Goal: Task Accomplishment & Management: Use online tool/utility

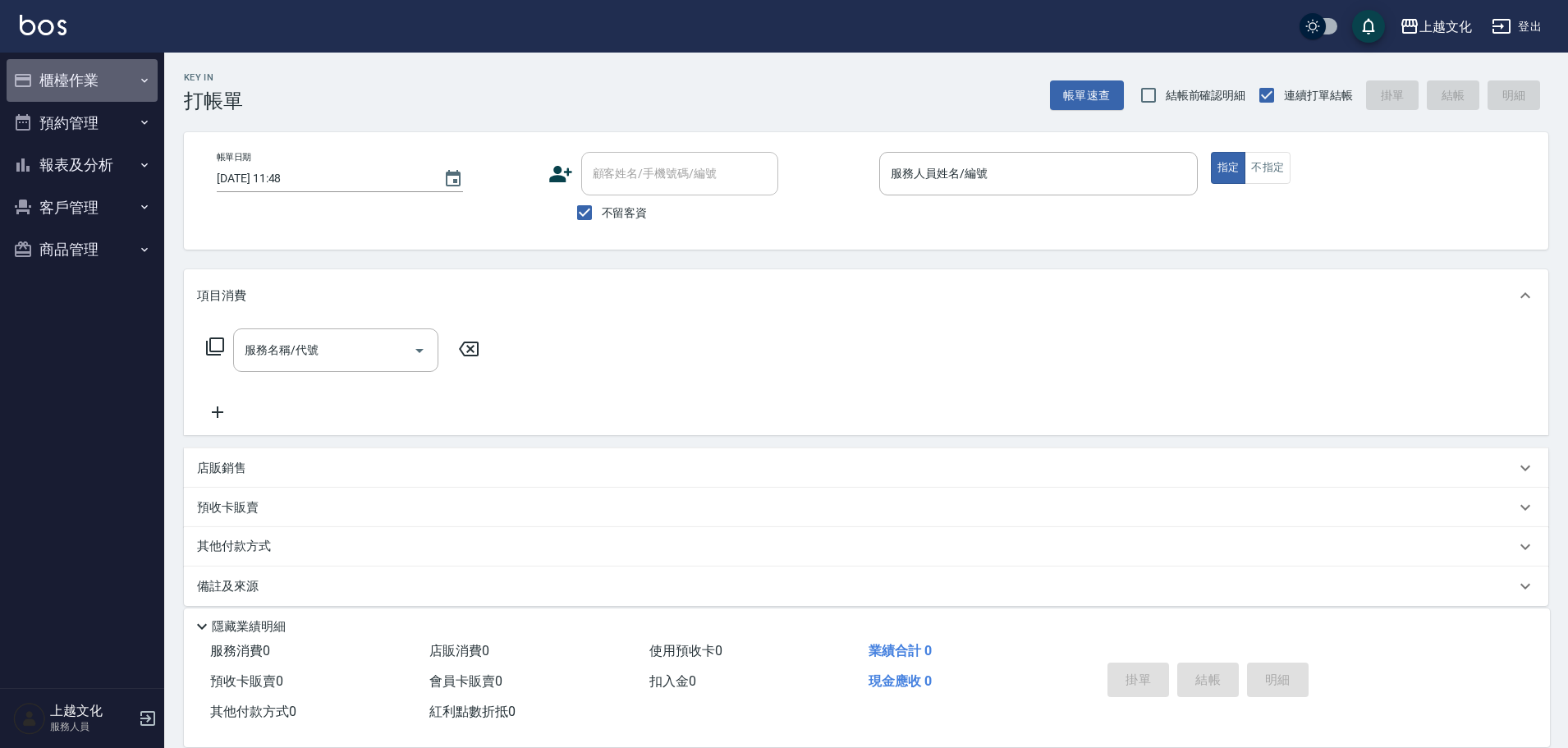
click at [99, 69] on button "櫃檯作業" at bounding box center [82, 80] width 151 height 42
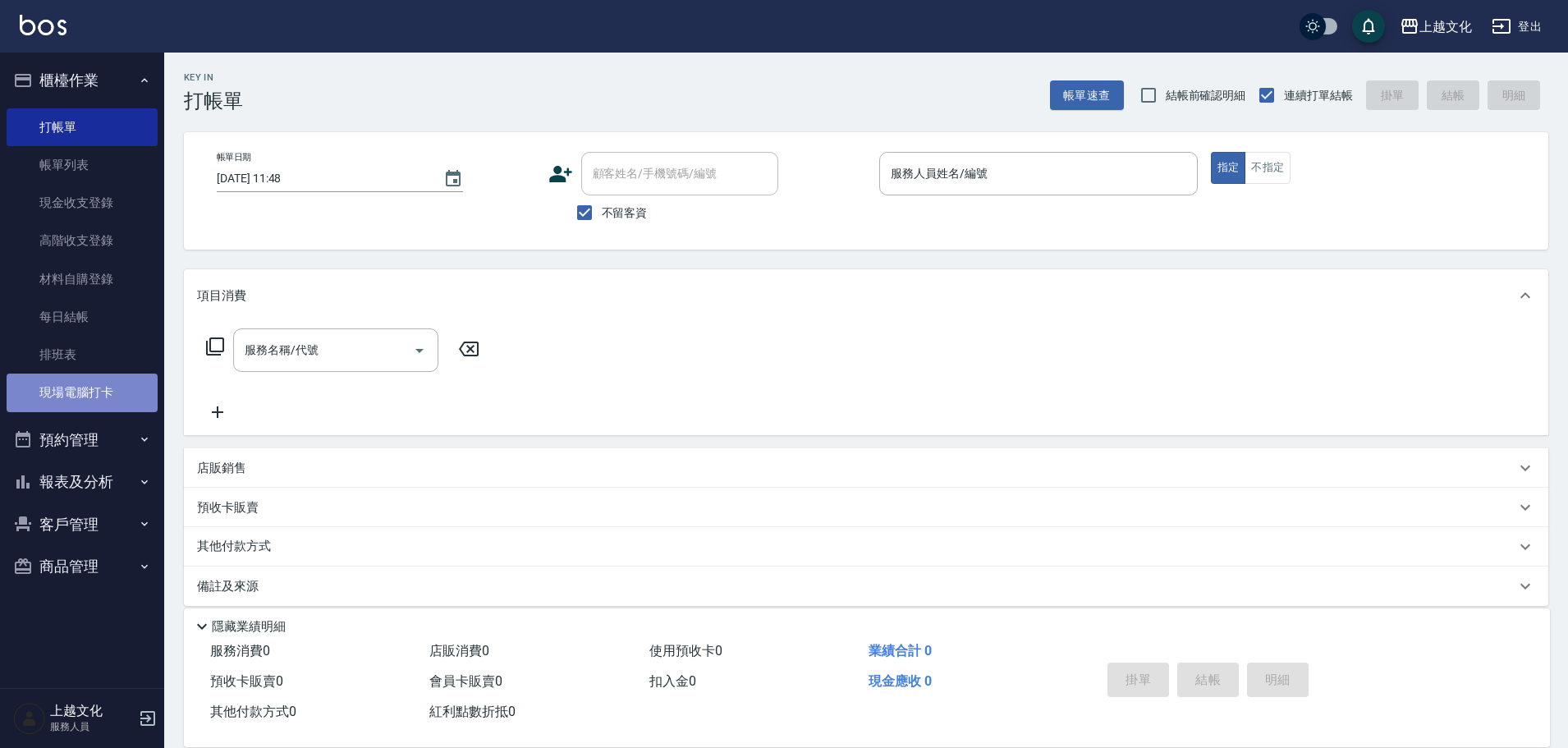
click at [113, 388] on link "現場電腦打卡" at bounding box center [82, 393] width 151 height 38
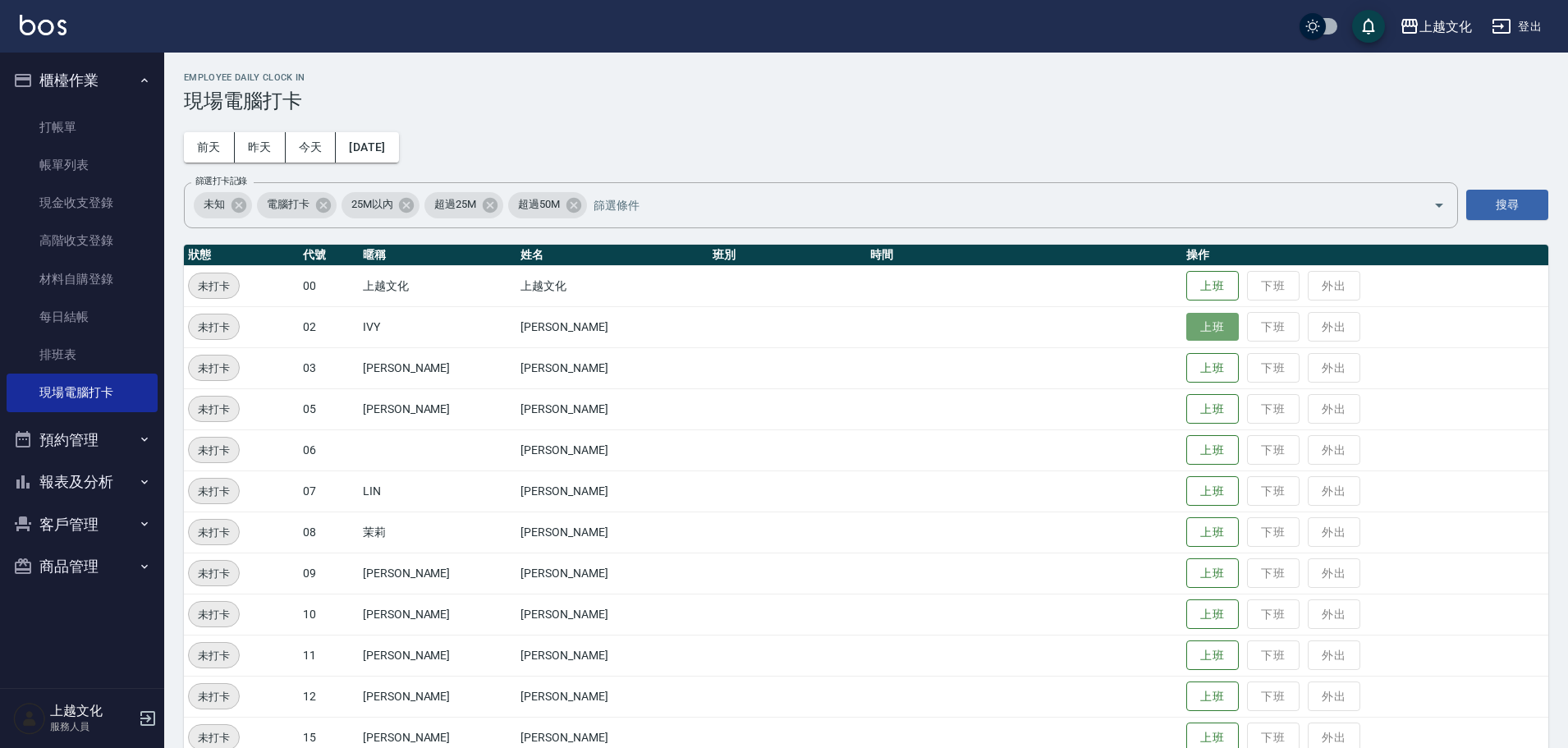
click at [1198, 325] on button "上班" at bounding box center [1213, 327] width 52 height 29
click at [1188, 536] on button "上班" at bounding box center [1213, 532] width 52 height 29
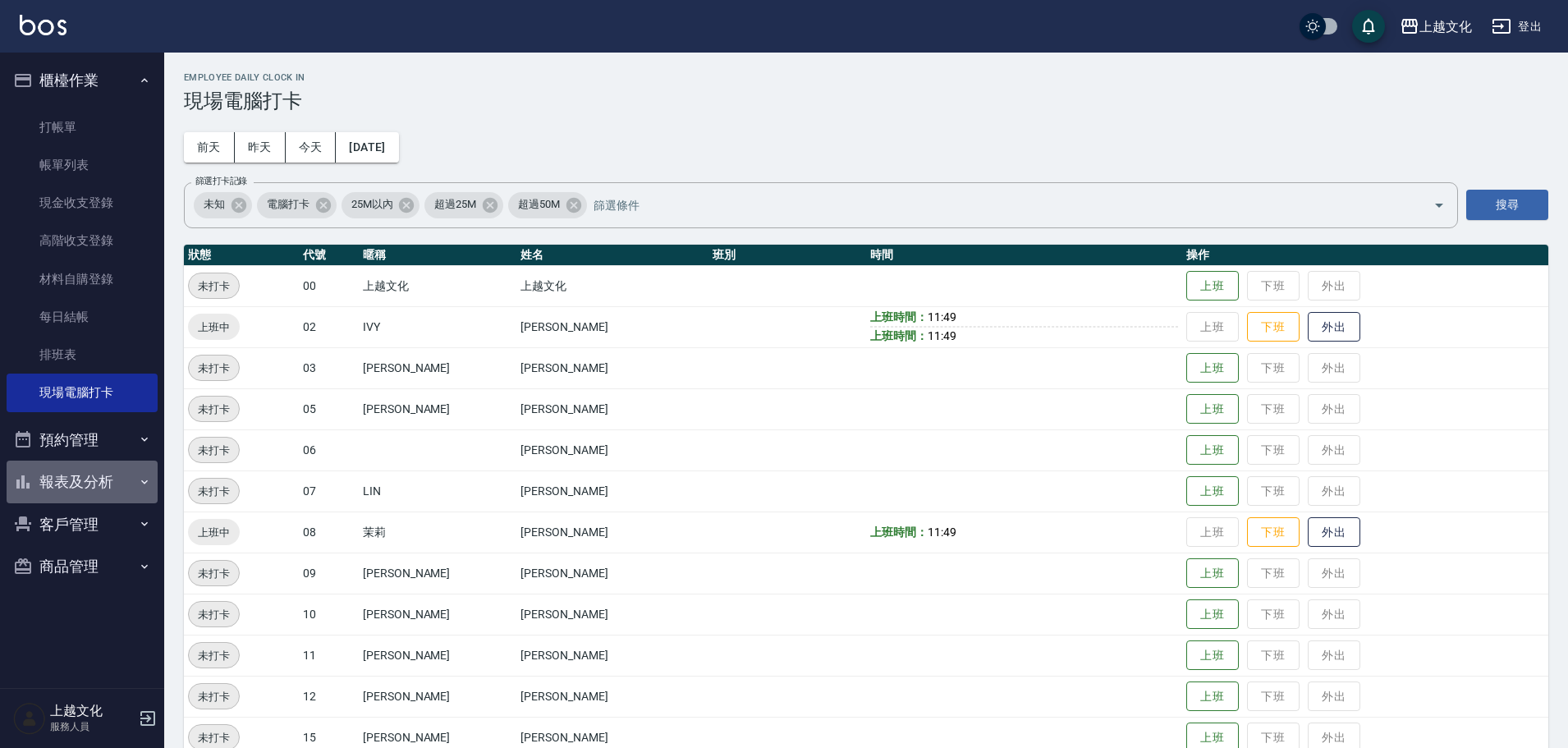
drag, startPoint x: 100, startPoint y: 467, endPoint x: 111, endPoint y: 474, distance: 13.0
click at [104, 470] on button "報表及分析" at bounding box center [82, 481] width 151 height 42
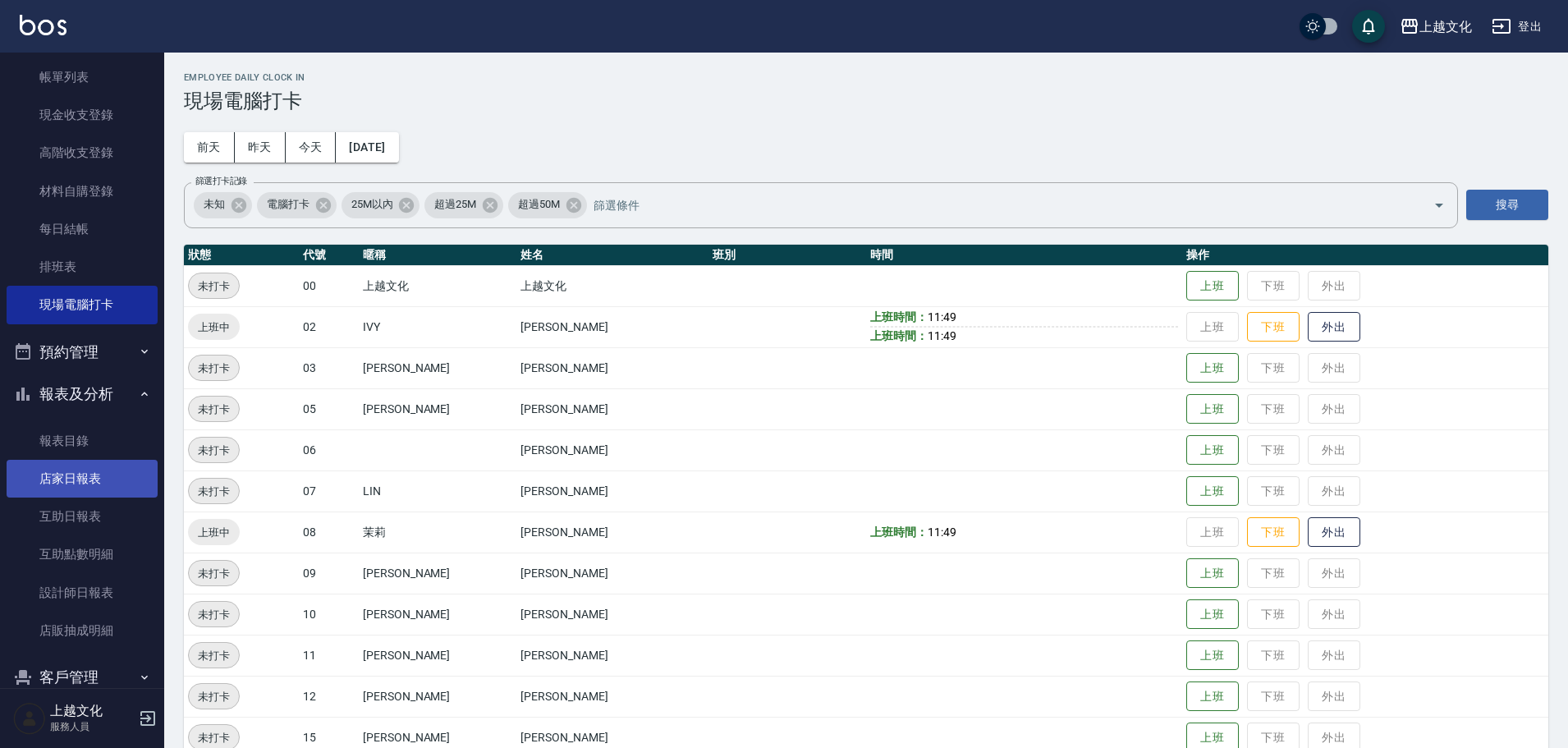
scroll to position [160, 0]
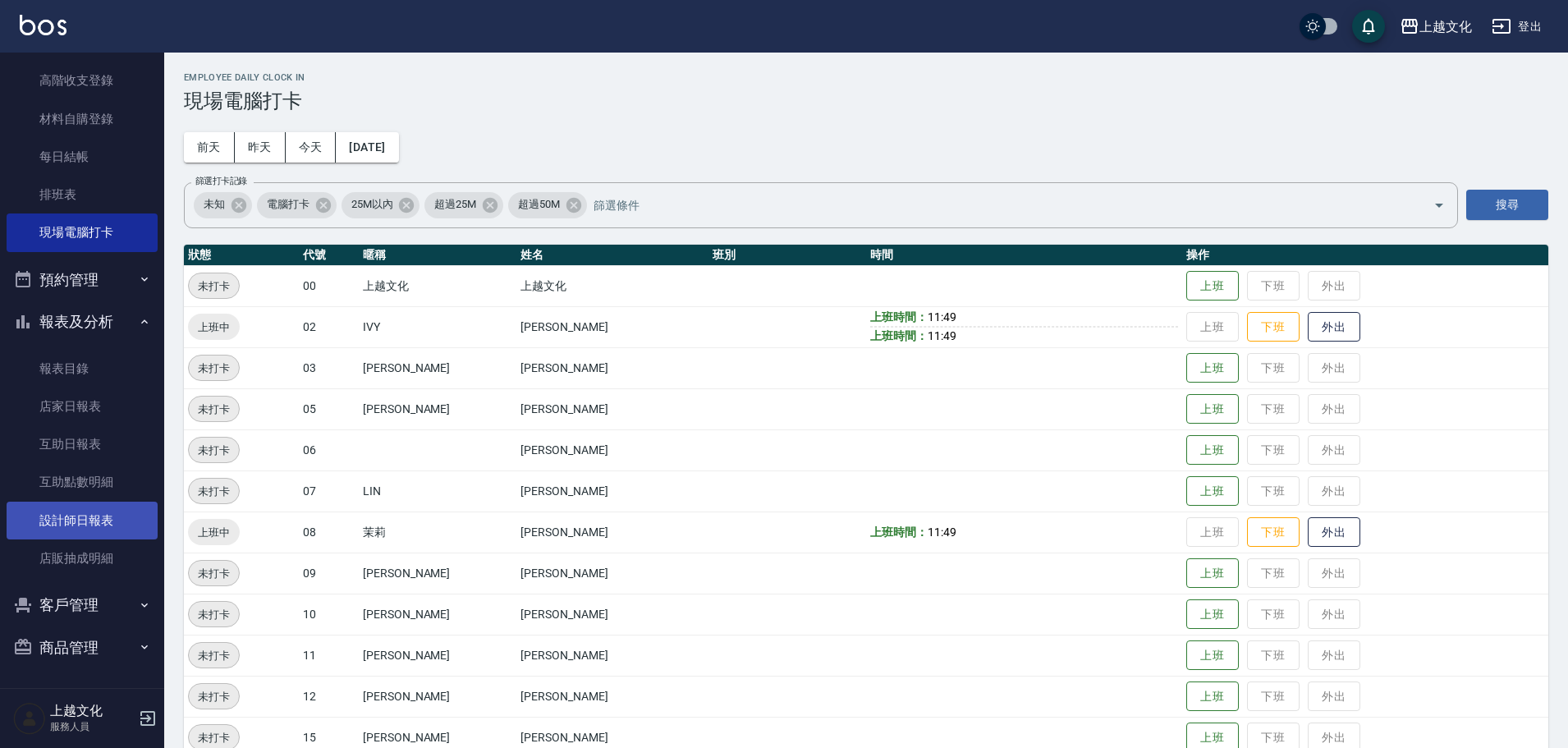
click at [97, 527] on link "設計師日報表" at bounding box center [82, 520] width 151 height 38
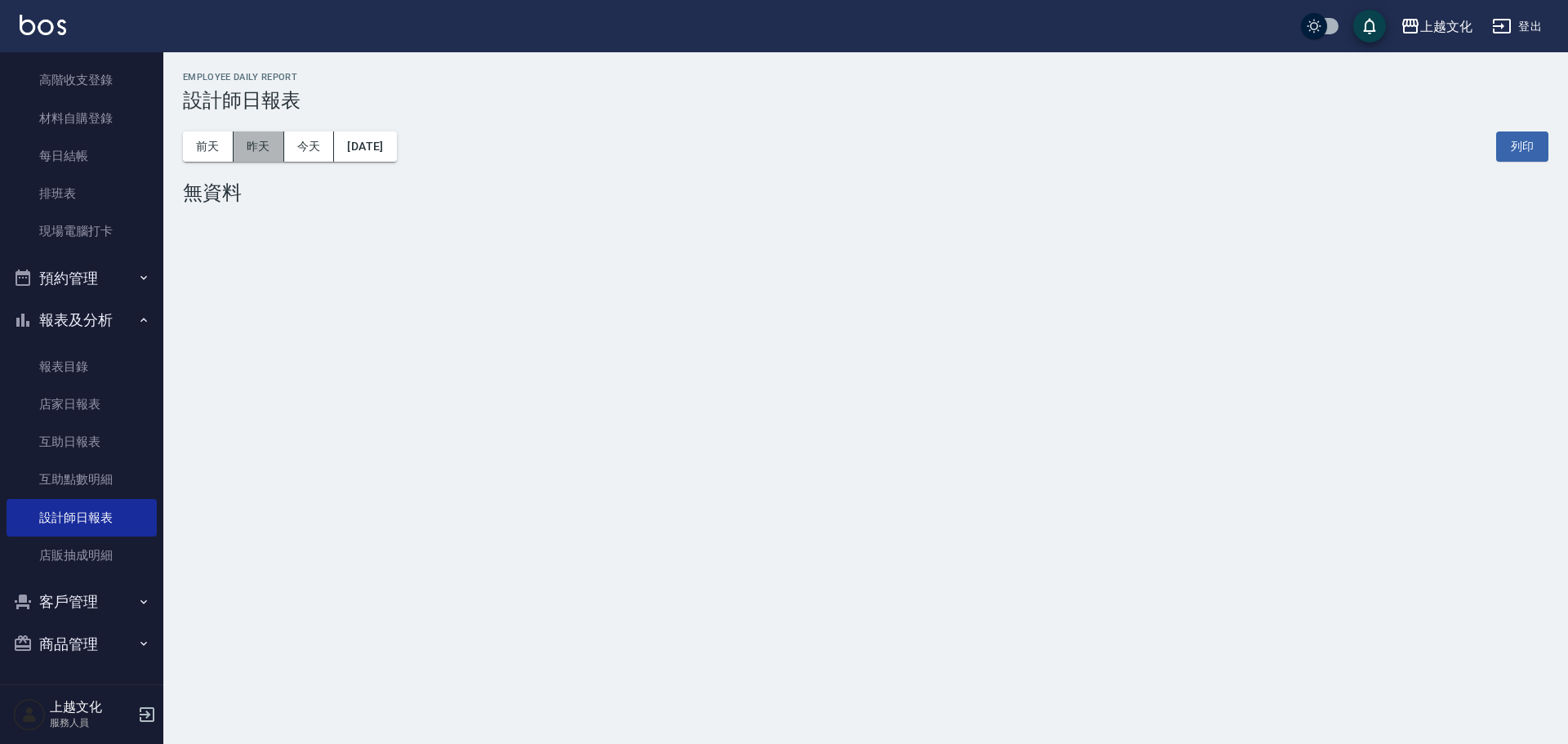
click at [254, 152] on button "昨天" at bounding box center [259, 146] width 50 height 30
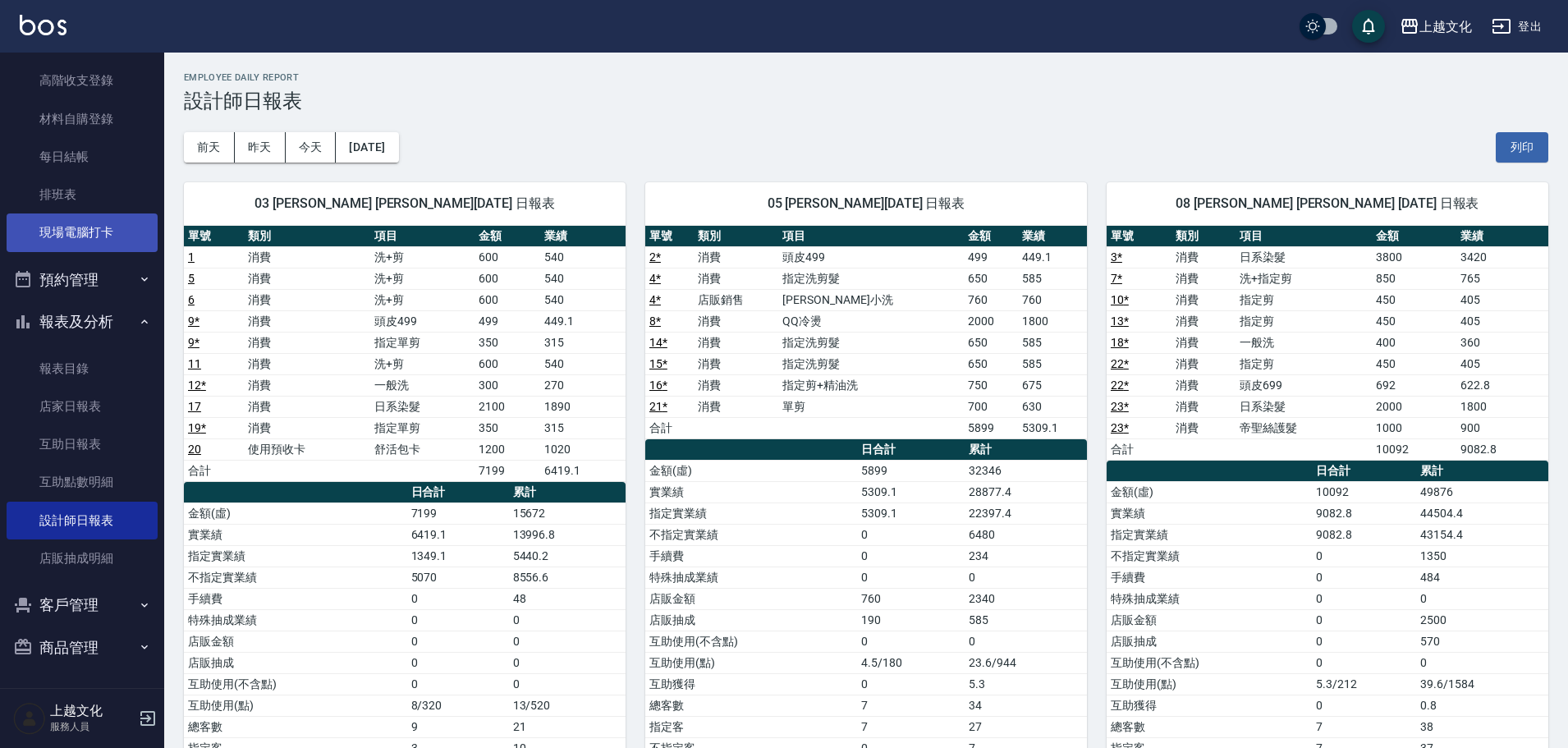
drag, startPoint x: 54, startPoint y: 228, endPoint x: 69, endPoint y: 245, distance: 22.7
click at [55, 230] on link "現場電腦打卡" at bounding box center [82, 232] width 151 height 38
click at [61, 238] on link "現場電腦打卡" at bounding box center [82, 232] width 151 height 38
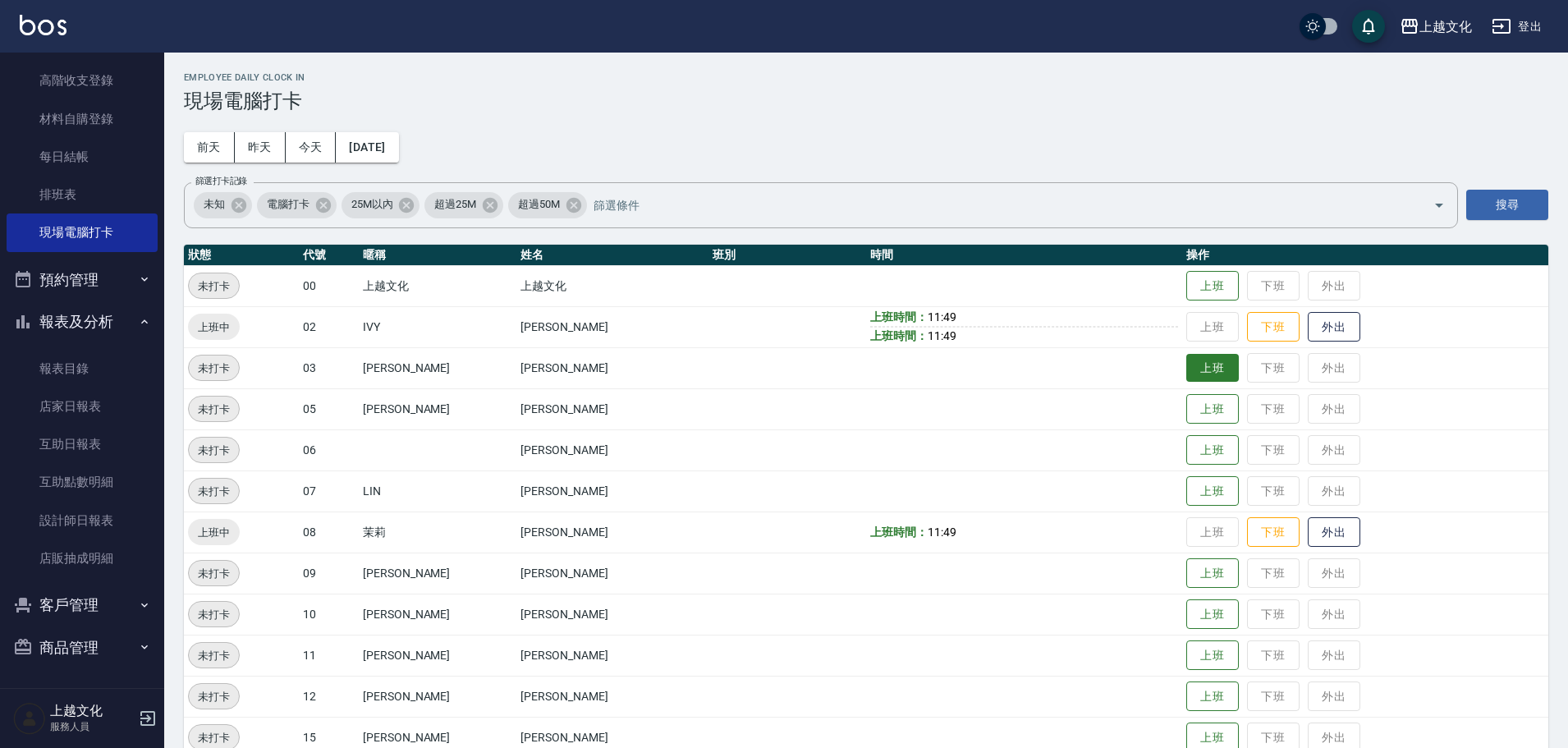
click at [1199, 360] on button "上班" at bounding box center [1213, 368] width 52 height 29
